Goal: Task Accomplishment & Management: Complete application form

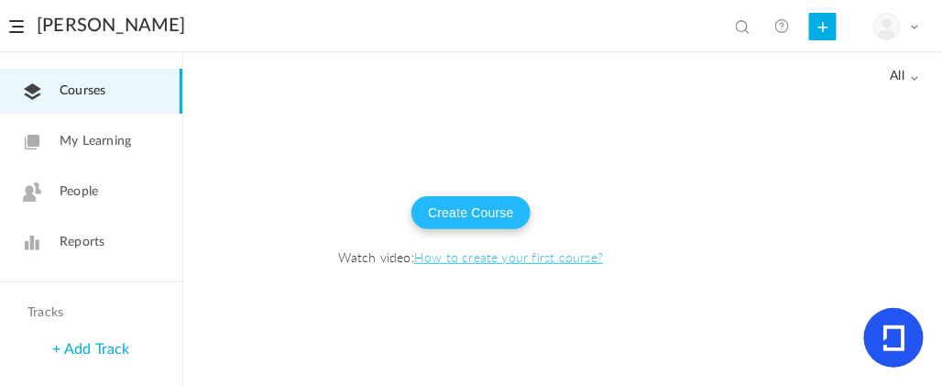
click at [481, 213] on button "Create Course" at bounding box center [470, 212] width 119 height 33
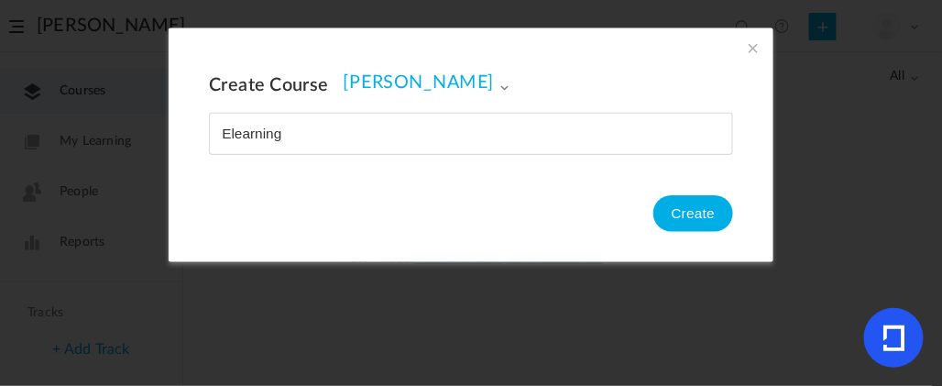
type input "Elearning"
click at [684, 215] on button "Create" at bounding box center [693, 213] width 80 height 37
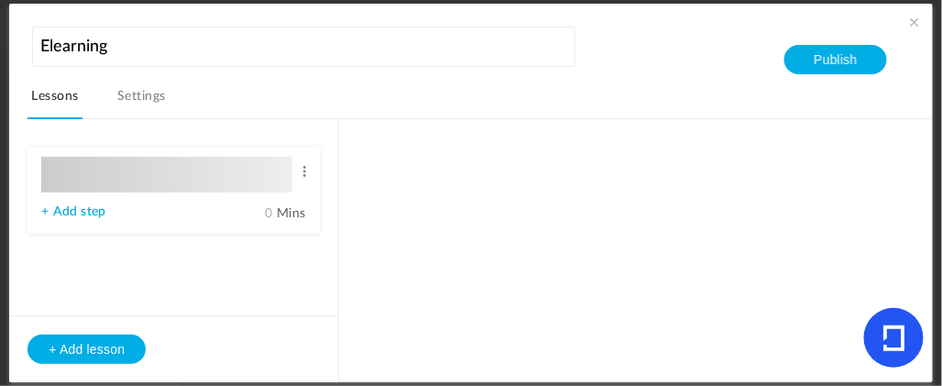
type input "Lesson 1"
type input "0"
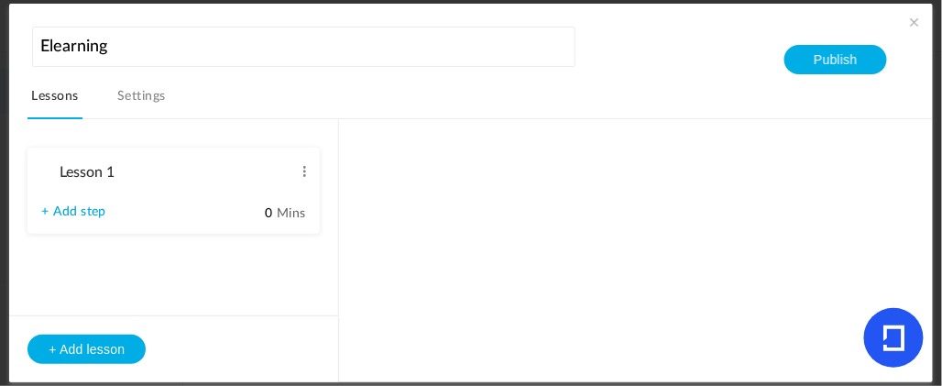
type input "Step 1"
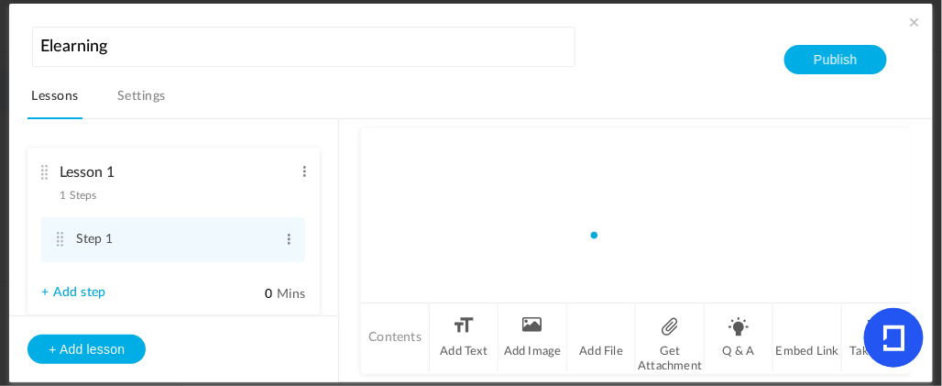
scroll to position [5, 0]
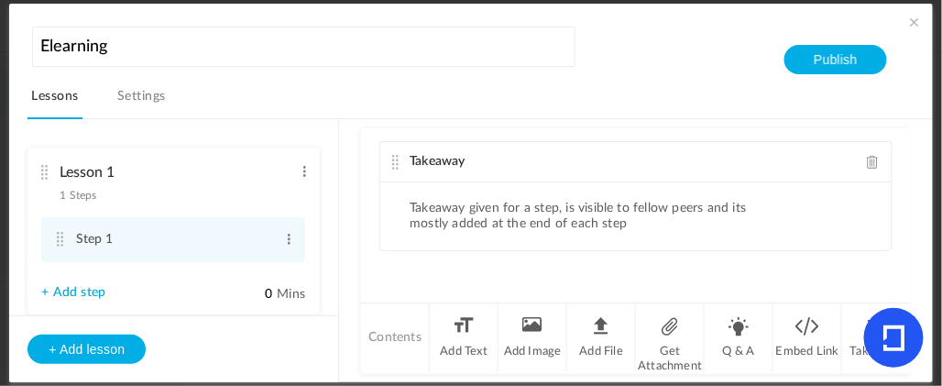
drag, startPoint x: 906, startPoint y: 185, endPoint x: 919, endPoint y: 235, distance: 52.0
click at [919, 235] on div "Lesson 1 1 Steps Edit Delete Step 1 Edit Delete + Add step" at bounding box center [479, 251] width 904 height 264
click at [148, 97] on link "Settings" at bounding box center [142, 101] width 56 height 35
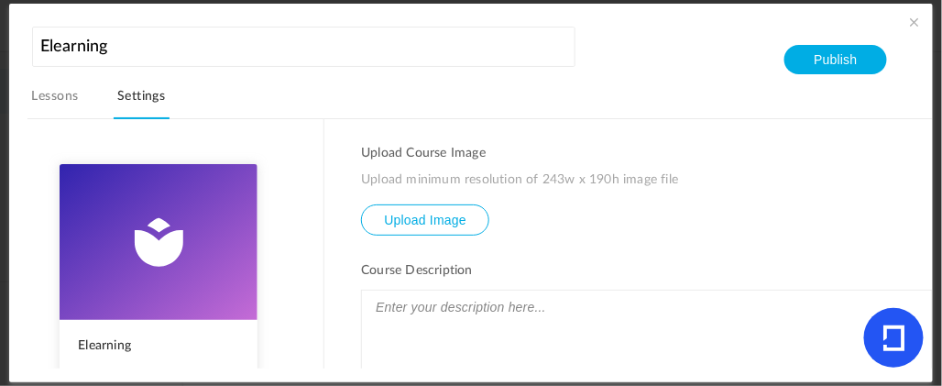
click at [403, 225] on input "file" at bounding box center [425, 233] width 126 height 56
type input "C:\fakepath\76-Asynchronous-scaled.jpg"
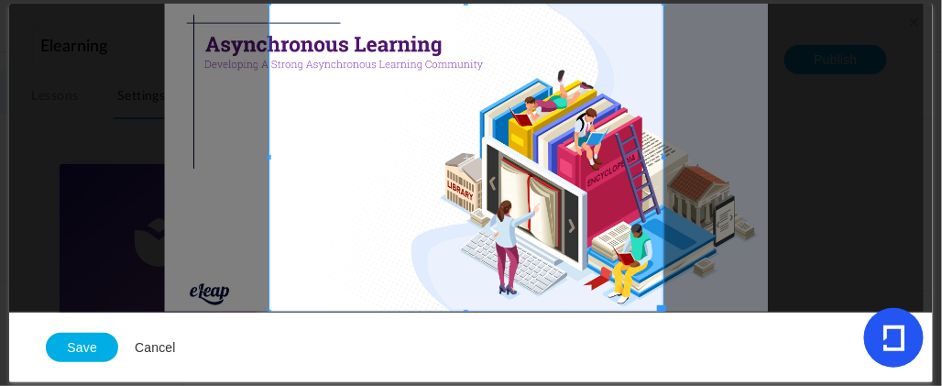
click at [734, 170] on div at bounding box center [466, 158] width 914 height 308
click at [702, 154] on div at bounding box center [466, 158] width 914 height 308
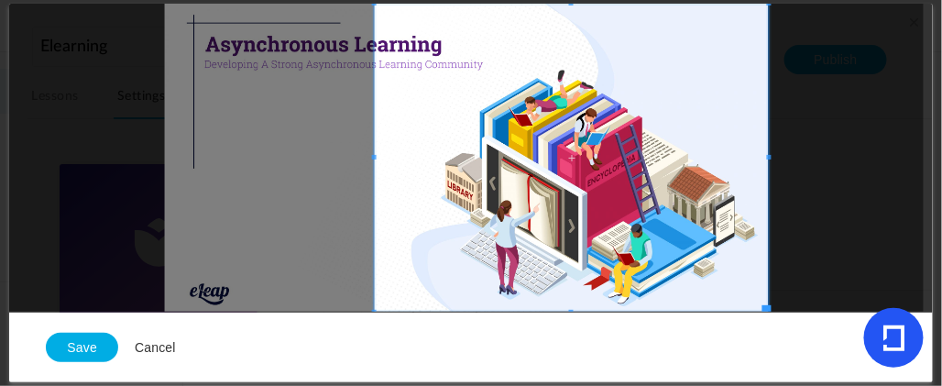
click at [696, 146] on span at bounding box center [572, 158] width 394 height 308
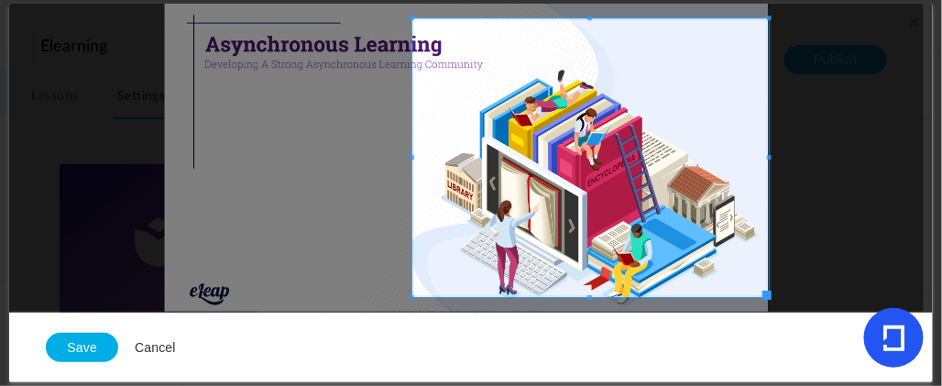
click at [413, 155] on span at bounding box center [411, 157] width 5 height 5
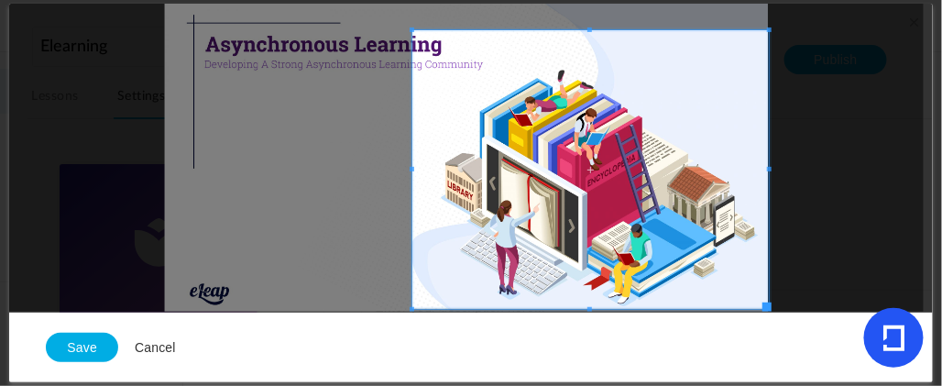
click at [472, 169] on span at bounding box center [589, 169] width 355 height 278
click at [102, 347] on button "Save" at bounding box center [82, 346] width 72 height 29
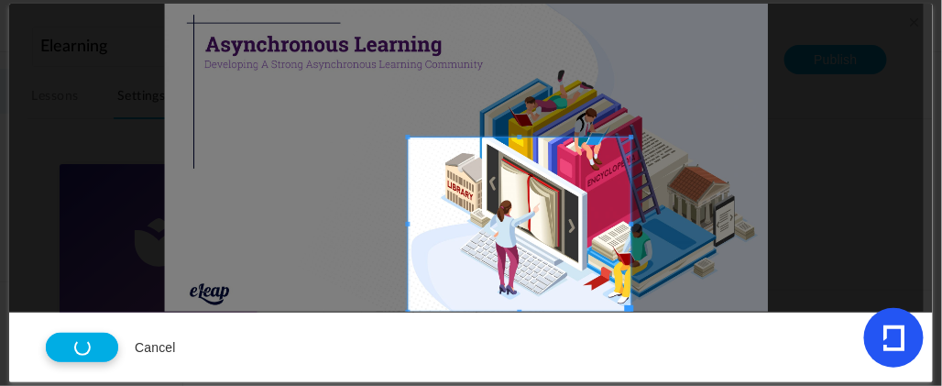
click at [431, 96] on div at bounding box center [466, 158] width 914 height 308
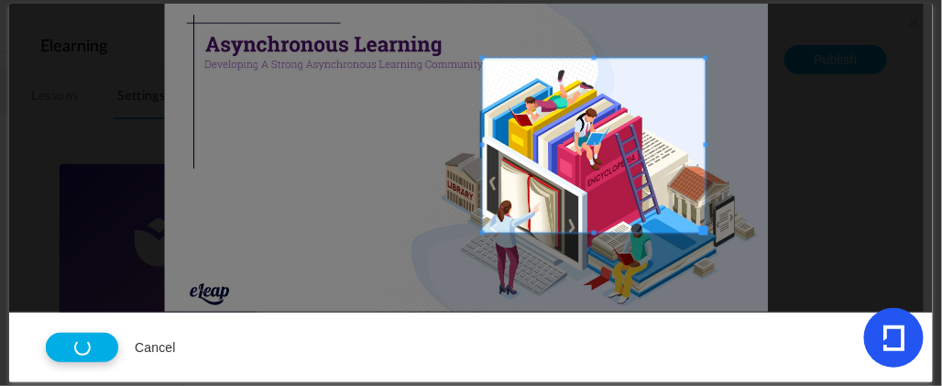
click at [531, 96] on span at bounding box center [594, 146] width 223 height 174
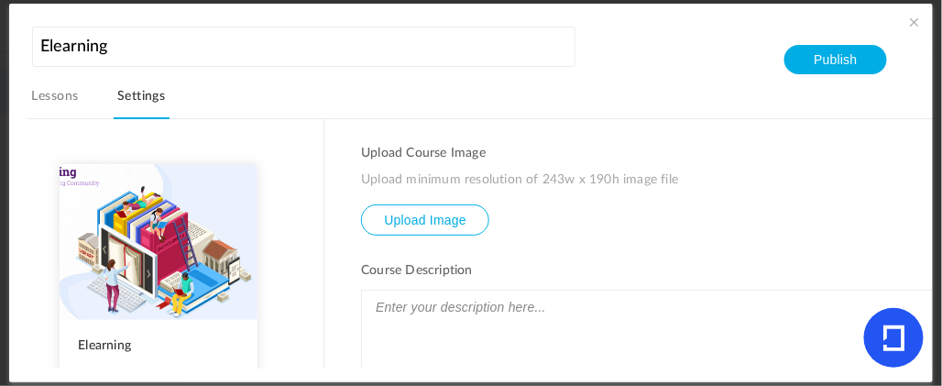
drag, startPoint x: 929, startPoint y: 132, endPoint x: 940, endPoint y: 179, distance: 48.0
click at [940, 179] on section "Elearning Lessons Settings Publish Elearning [GEOGRAPHIC_DATA] Upload Course Im…" at bounding box center [471, 193] width 942 height 386
click at [910, 27] on span at bounding box center [914, 22] width 18 height 18
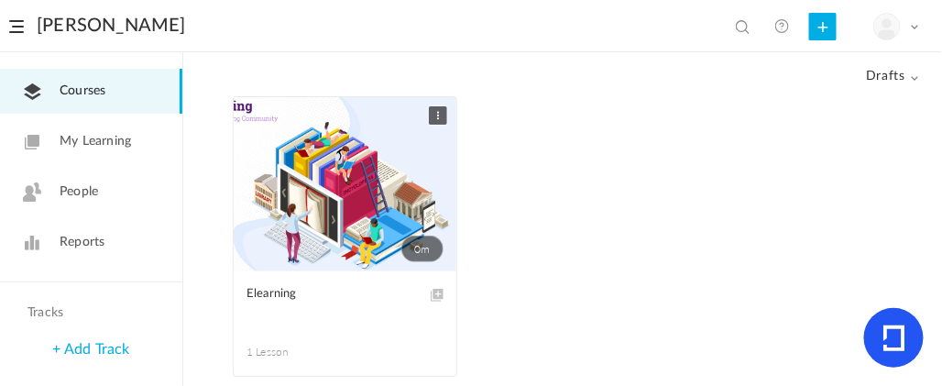
drag, startPoint x: 183, startPoint y: 95, endPoint x: 185, endPoint y: 142, distance: 46.7
click at [184, 141] on div "All drafts All Drafts 0m Edit Delete Elearning 1 Lesson This course is no longe…" at bounding box center [471, 219] width 942 height 332
click at [92, 143] on span "My Learning" at bounding box center [95, 141] width 71 height 19
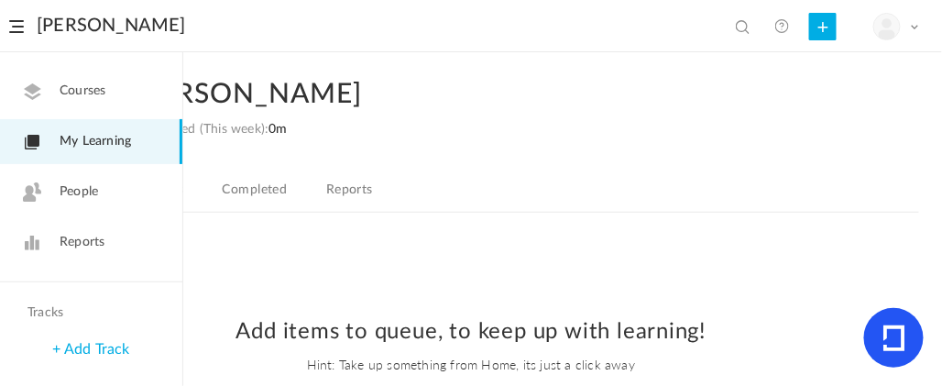
click at [74, 188] on span "People" at bounding box center [79, 191] width 38 height 19
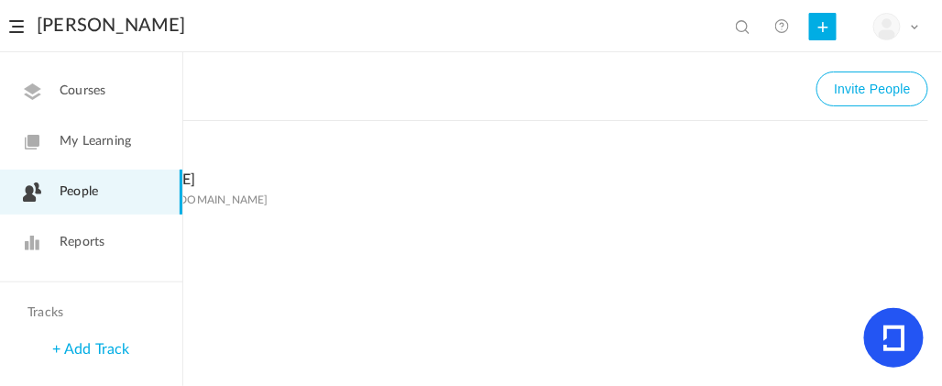
click at [52, 239] on link "Reports" at bounding box center [91, 242] width 182 height 45
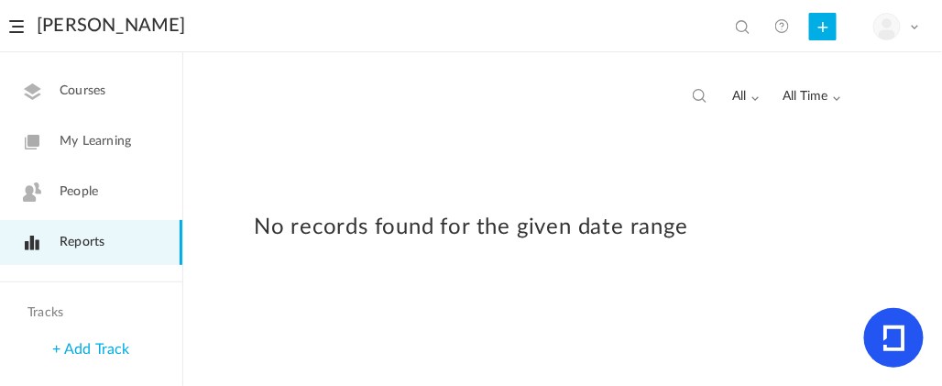
click at [889, 327] on icon at bounding box center [893, 338] width 21 height 26
click at [104, 346] on link "+ Add Track" at bounding box center [90, 349] width 77 height 15
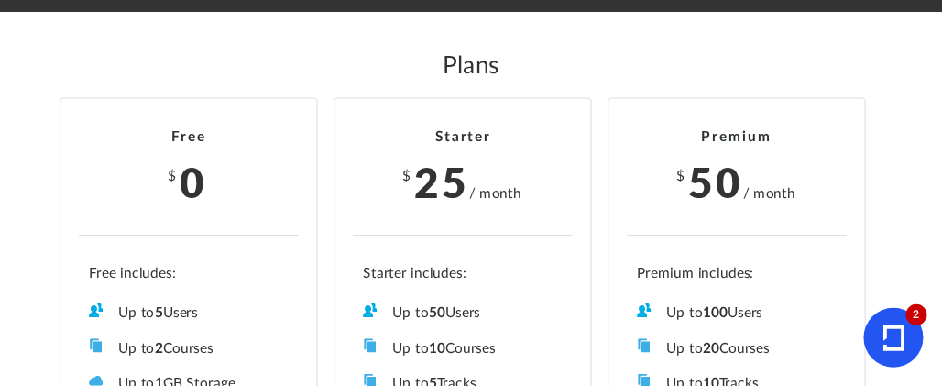
click at [899, 331] on icon at bounding box center [894, 338] width 22 height 26
click at [889, 338] on icon at bounding box center [894, 338] width 22 height 26
